Goal: Information Seeking & Learning: Understand process/instructions

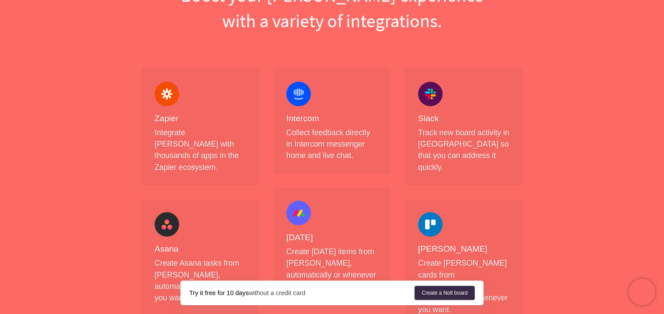
scroll to position [109, 0]
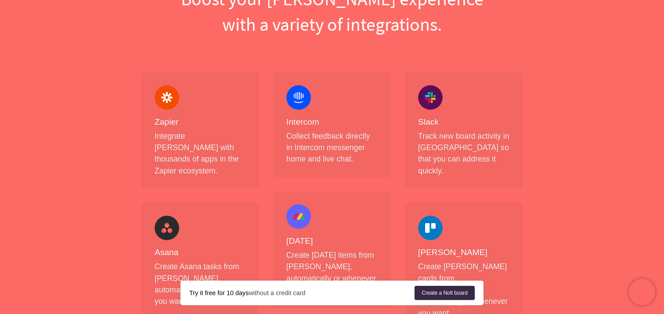
click at [460, 132] on p "Track new board activity in [GEOGRAPHIC_DATA] so that you can address it quickl…" at bounding box center [463, 153] width 91 height 47
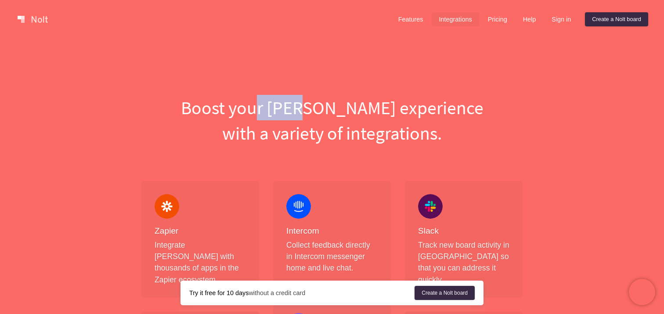
drag, startPoint x: 345, startPoint y: 102, endPoint x: 303, endPoint y: 108, distance: 42.9
click at [303, 108] on h1 "Boost your [PERSON_NAME] experience with a variety of integrations." at bounding box center [331, 120] width 395 height 51
click at [433, 191] on div "Slack Track new board activity in [GEOGRAPHIC_DATA] so that you can address it …" at bounding box center [464, 239] width 118 height 117
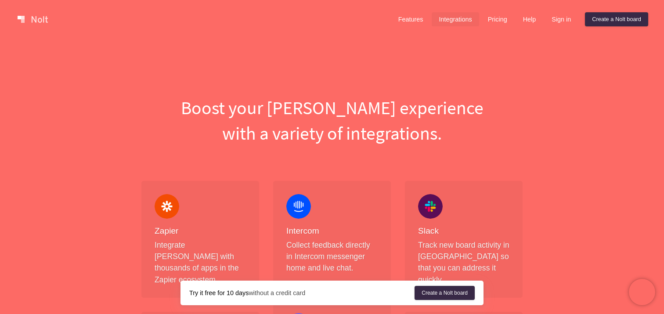
click at [433, 191] on div "Slack Track new board activity in [GEOGRAPHIC_DATA] so that you can address it …" at bounding box center [464, 239] width 118 height 117
click at [433, 228] on h4 "Slack" at bounding box center [463, 231] width 91 height 11
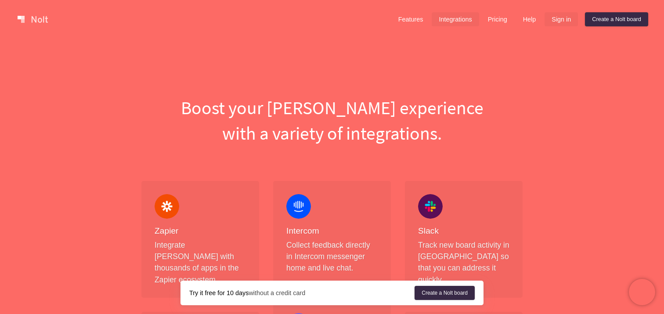
click at [548, 17] on link "Sign in" at bounding box center [561, 19] width 33 height 14
click at [165, 220] on div "Zapier Integrate [PERSON_NAME] with thousands of apps in the Zapier ecosystem." at bounding box center [200, 240] width 91 height 92
click at [559, 18] on link "Sign in" at bounding box center [561, 19] width 33 height 14
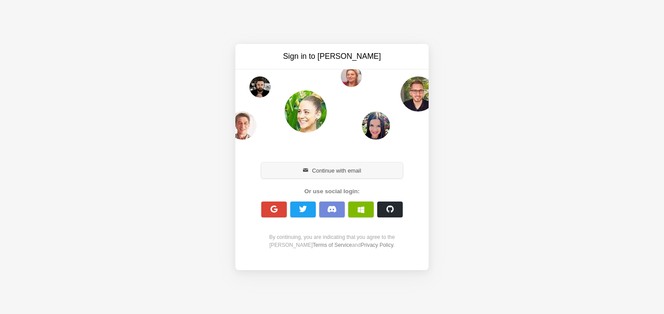
click at [353, 167] on button "Continue with email" at bounding box center [331, 171] width 141 height 16
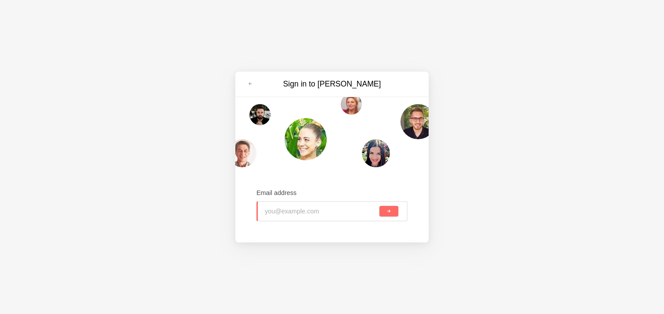
click at [268, 212] on input "email" at bounding box center [293, 211] width 56 height 19
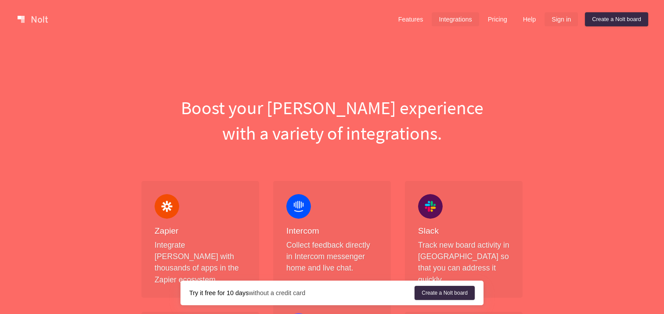
click at [562, 20] on link "Sign in" at bounding box center [561, 19] width 33 height 14
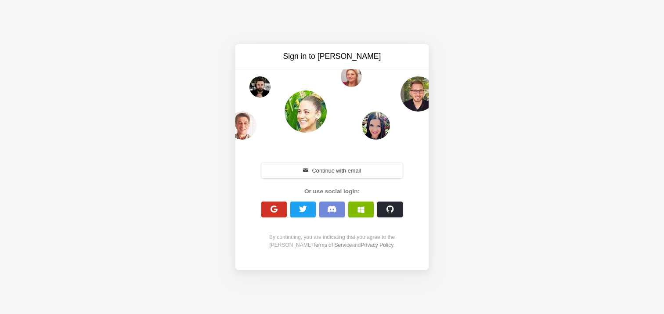
click at [272, 211] on span "button" at bounding box center [274, 209] width 8 height 8
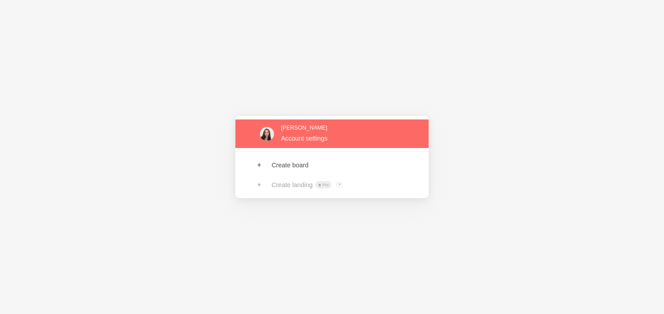
click at [332, 134] on link at bounding box center [332, 134] width 193 height 29
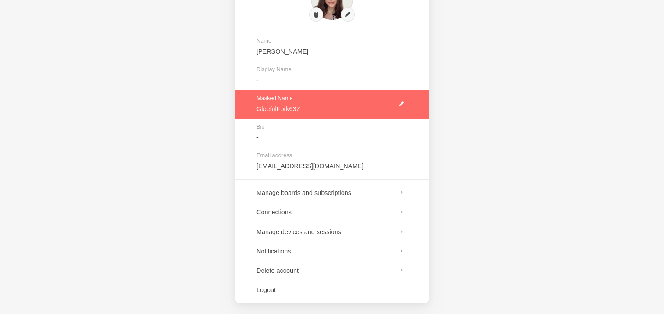
scroll to position [67, 0]
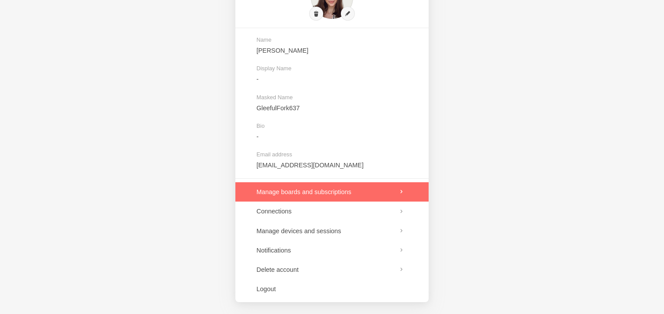
click at [386, 190] on link at bounding box center [332, 191] width 193 height 19
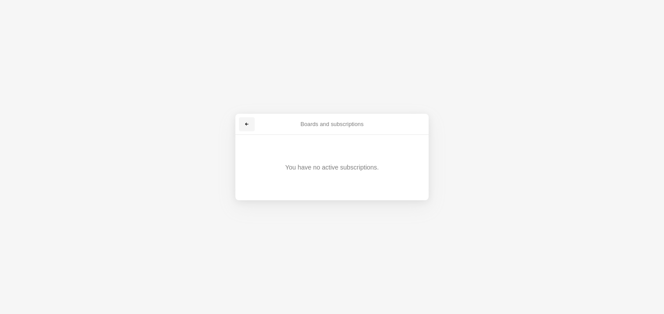
click at [249, 120] on link at bounding box center [247, 124] width 16 height 14
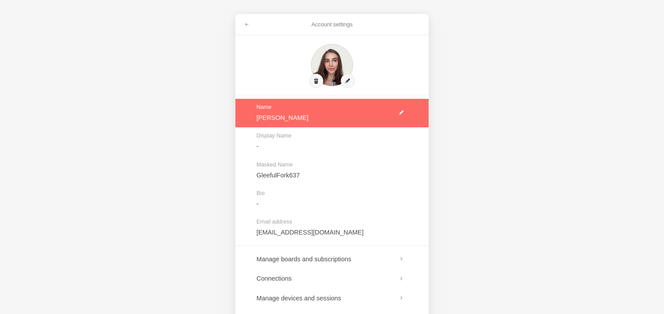
scroll to position [69, 0]
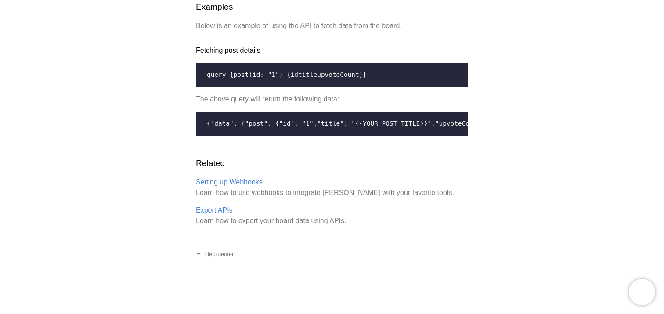
scroll to position [1882, 0]
click at [243, 187] on p "Setting up Webhooks Learn how to use webhooks to integrate Nolt with your favor…" at bounding box center [332, 187] width 272 height 21
click at [235, 182] on link "Setting up Webhooks" at bounding box center [229, 182] width 67 height 8
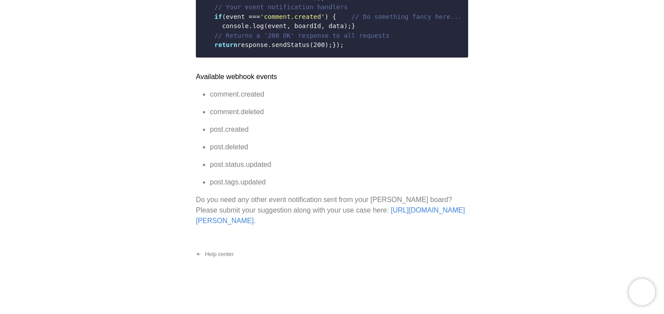
scroll to position [1667, 0]
